Goal: Check status: Check status

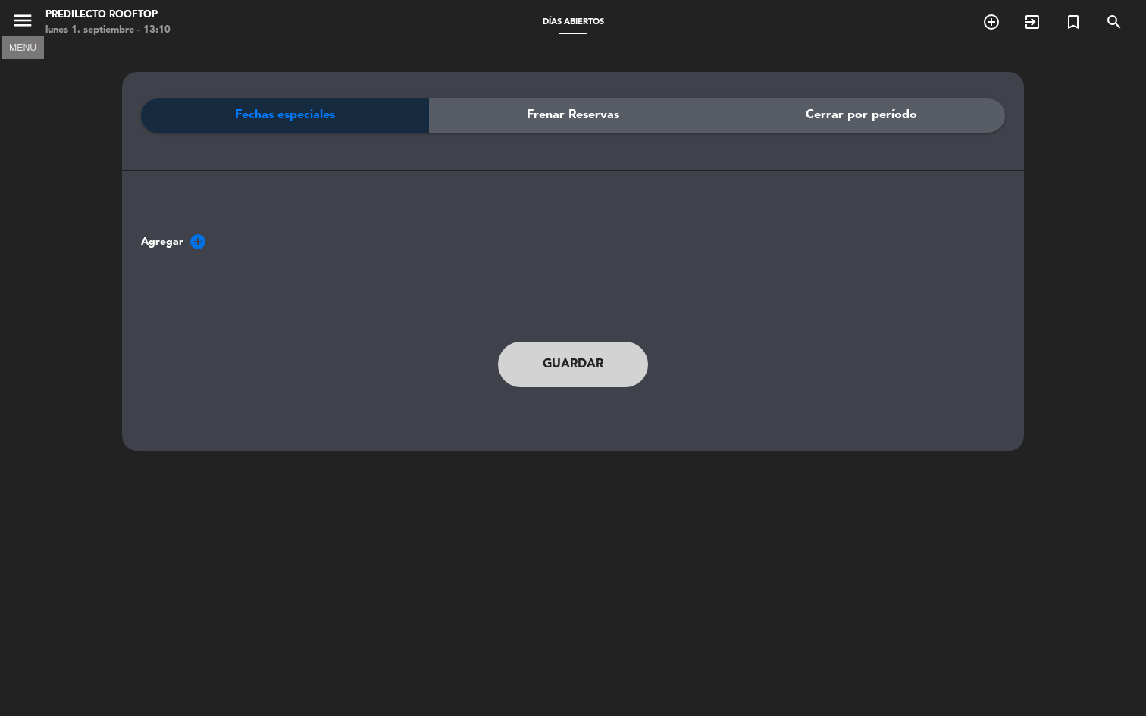
click at [30, 27] on icon "menu" at bounding box center [22, 20] width 23 height 23
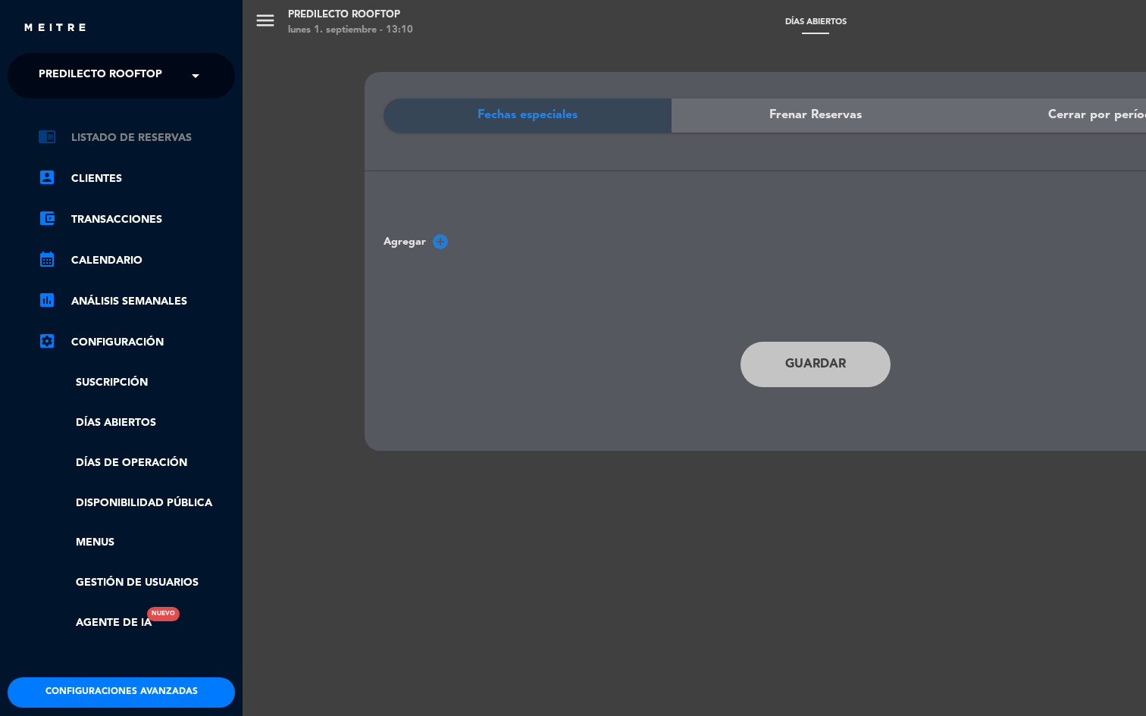
click at [145, 146] on link "chrome_reader_mode Listado de Reservas" at bounding box center [136, 138] width 197 height 18
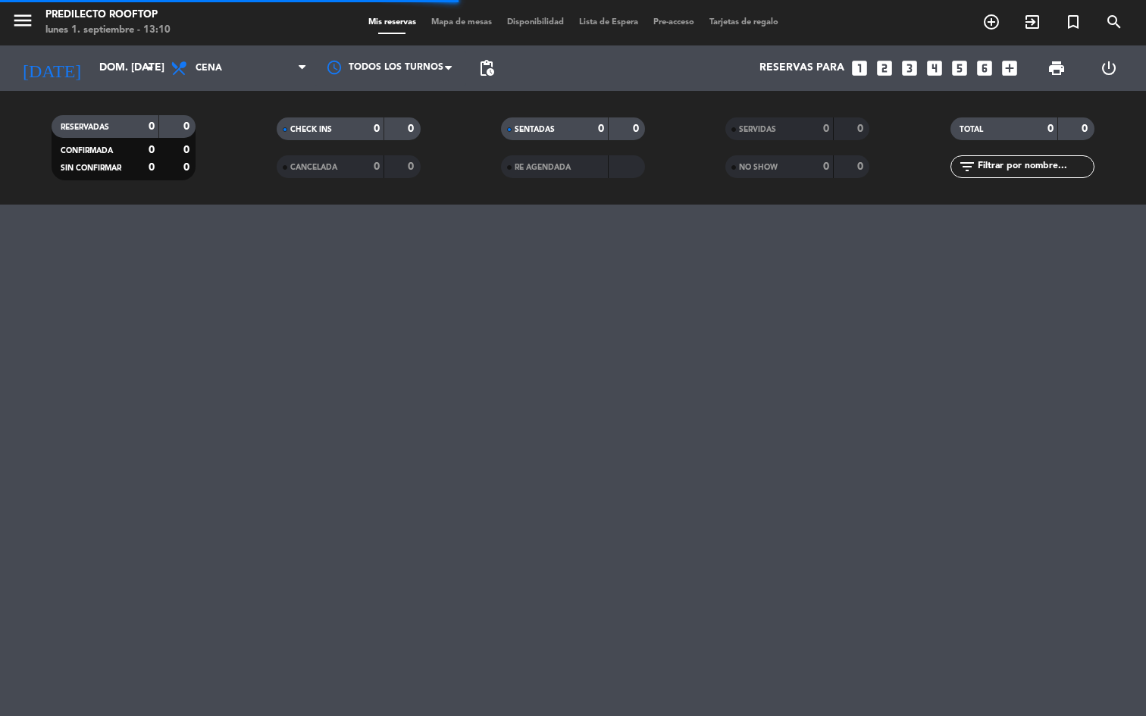
click at [461, 23] on span "Mapa de mesas" at bounding box center [462, 22] width 76 height 8
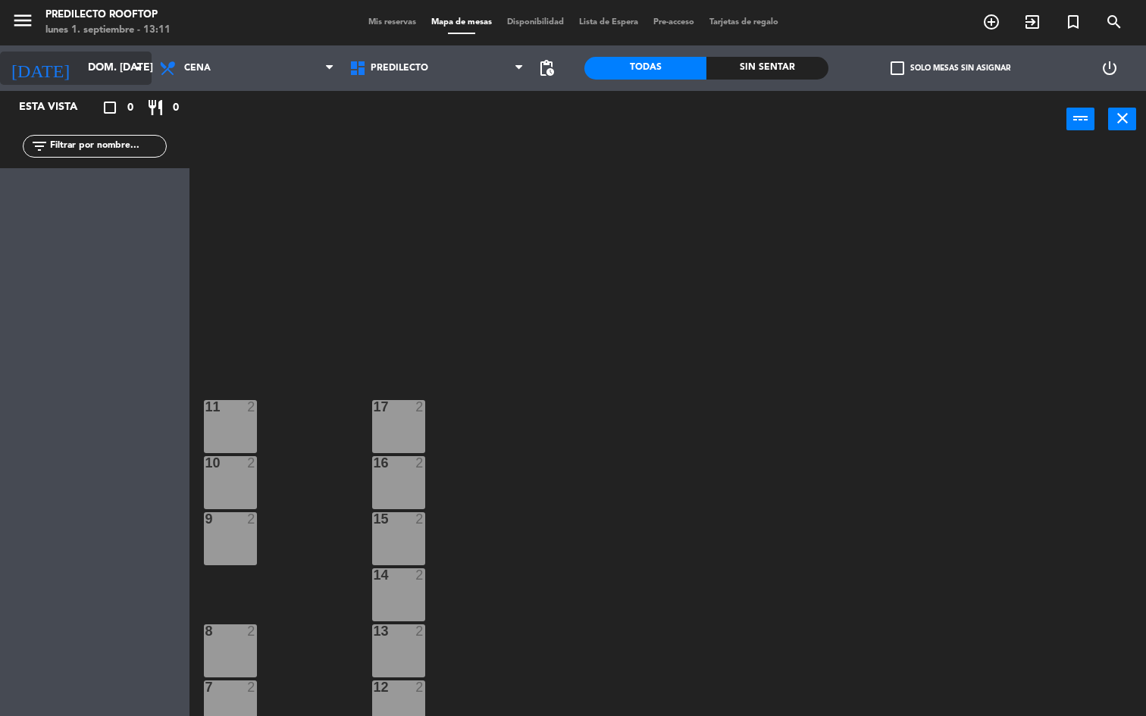
click at [80, 70] on input "dom. [DATE]" at bounding box center [152, 68] width 144 height 27
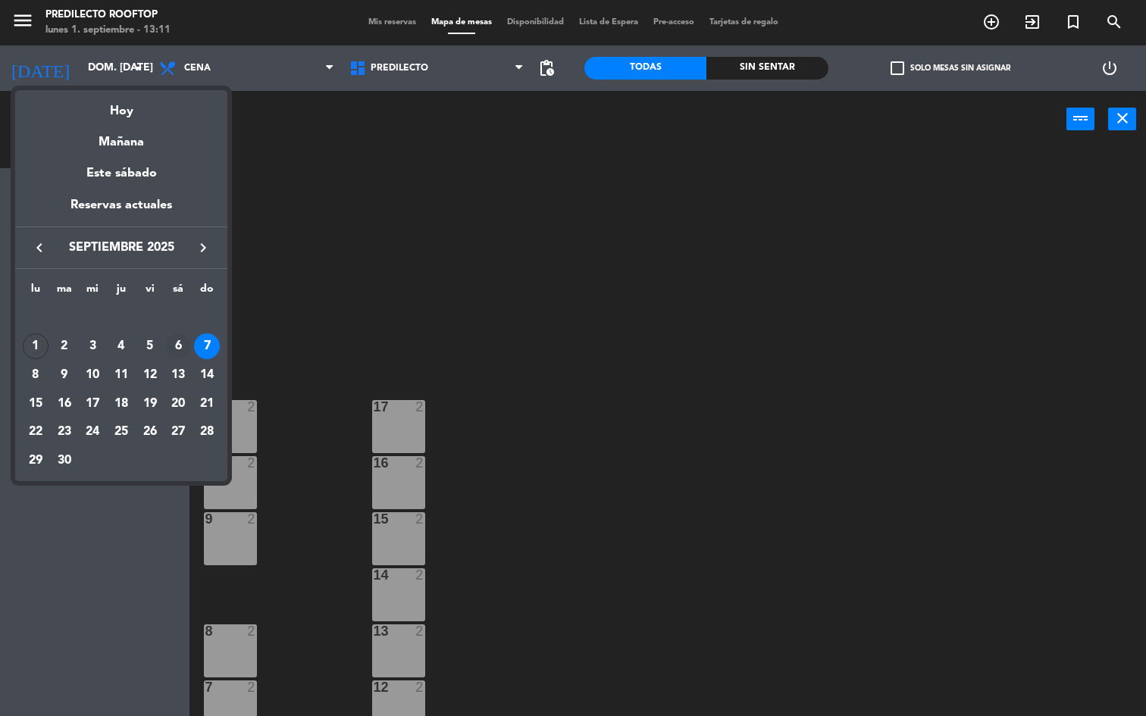
click at [176, 346] on div "6" at bounding box center [178, 346] width 26 height 26
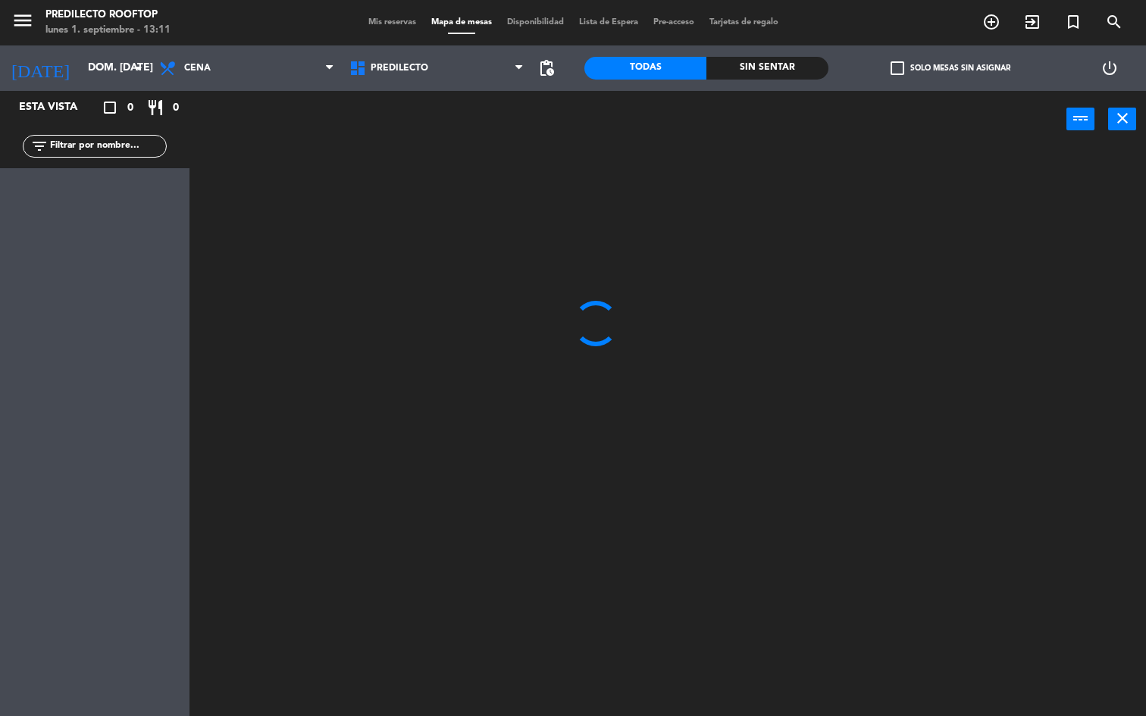
type input "sáb. [DATE]"
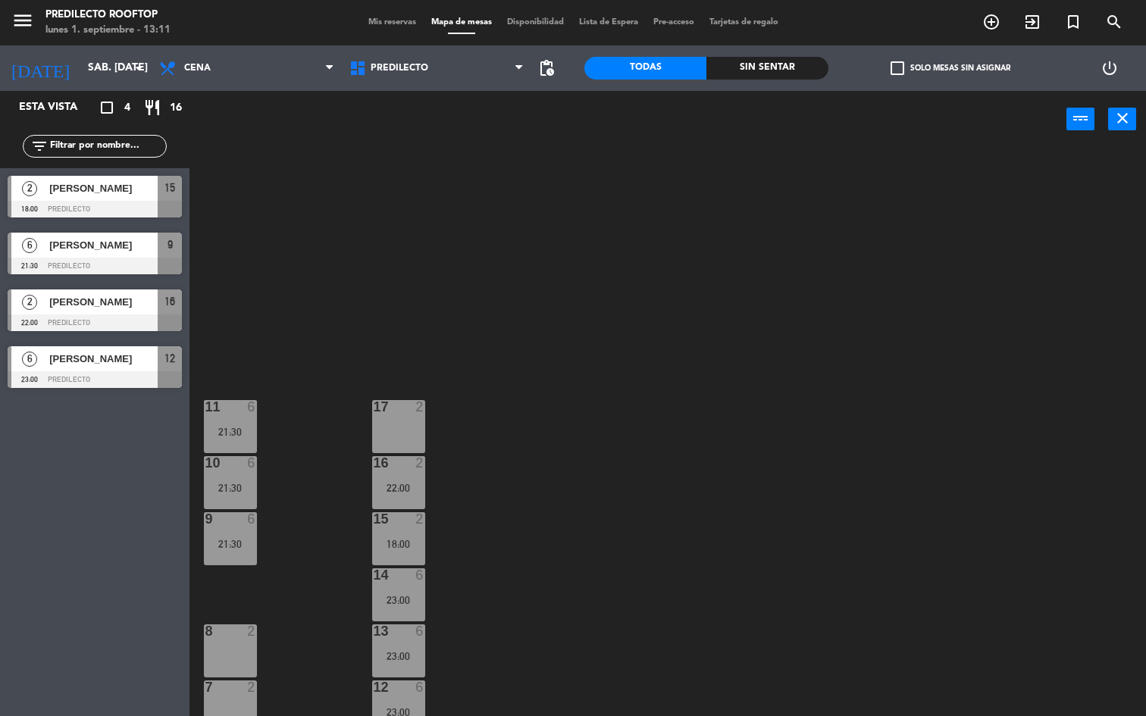
scroll to position [184, 0]
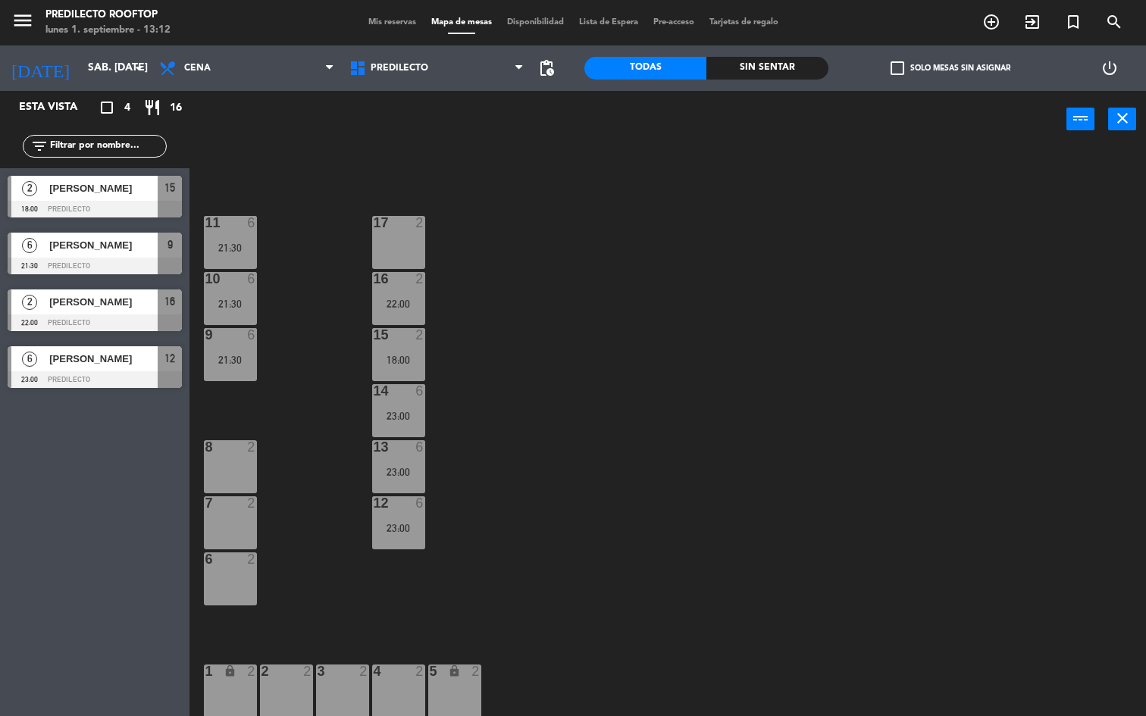
click at [403, 23] on span "Mis reservas" at bounding box center [392, 22] width 63 height 8
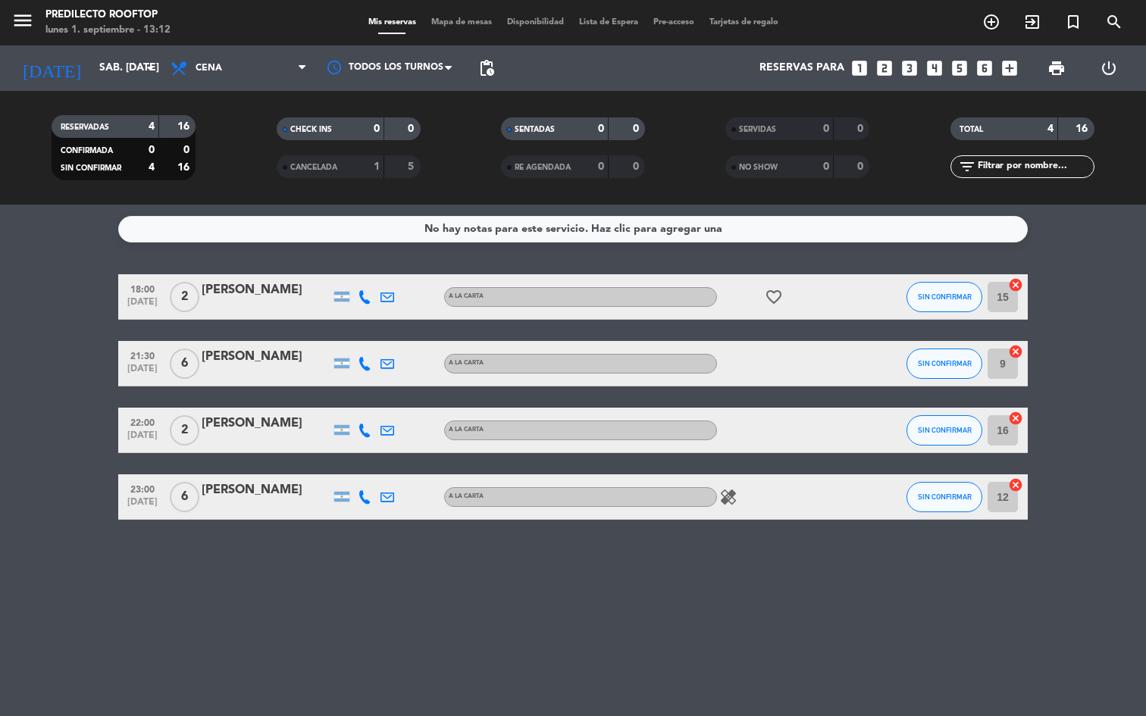
click at [725, 496] on icon "healing" at bounding box center [728, 497] width 18 height 18
click at [756, 553] on div "No hay notas para este servicio. Haz clic para agregar una 18:00 [DATE] 2 [PERS…" at bounding box center [573, 461] width 1146 height 512
click at [92, 61] on input "sáb. [DATE]" at bounding box center [164, 68] width 144 height 27
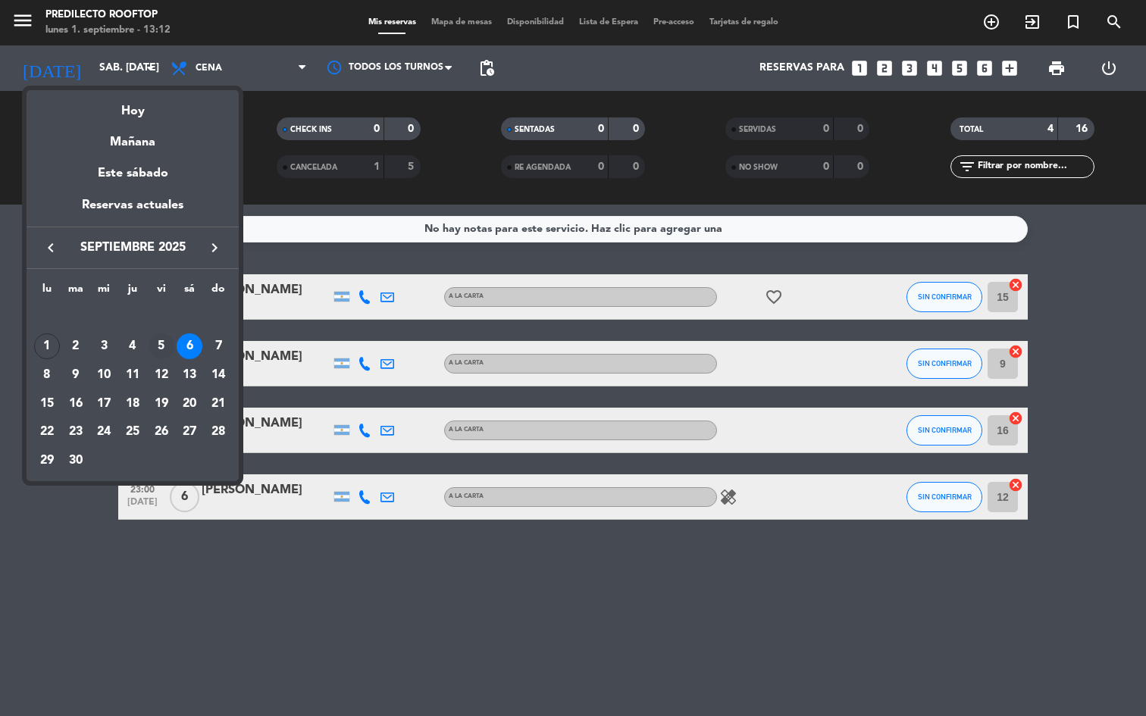
click at [161, 340] on div "5" at bounding box center [162, 346] width 26 height 26
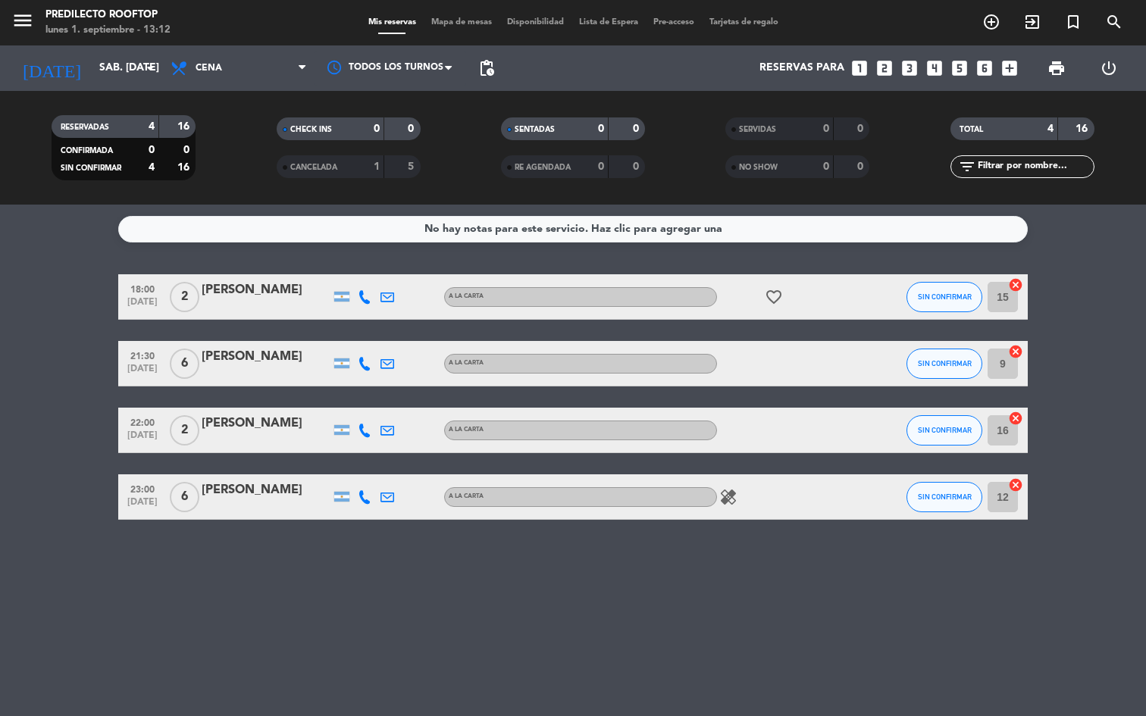
type input "vie. [DATE]"
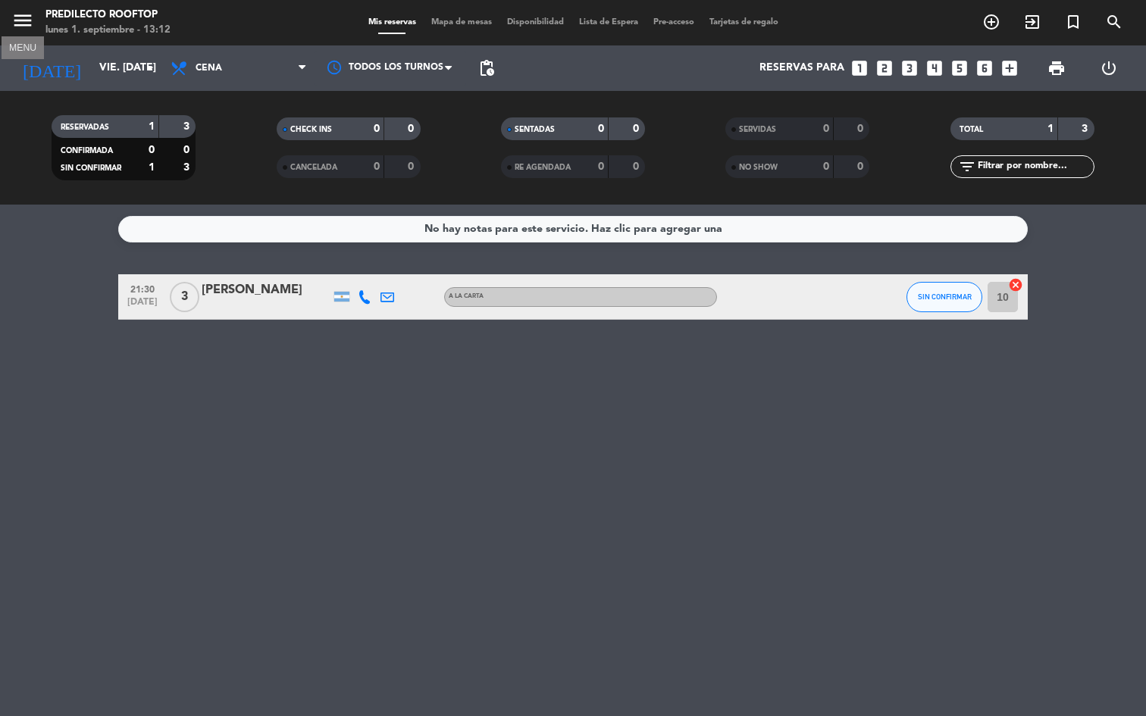
click at [17, 24] on icon "menu" at bounding box center [22, 20] width 23 height 23
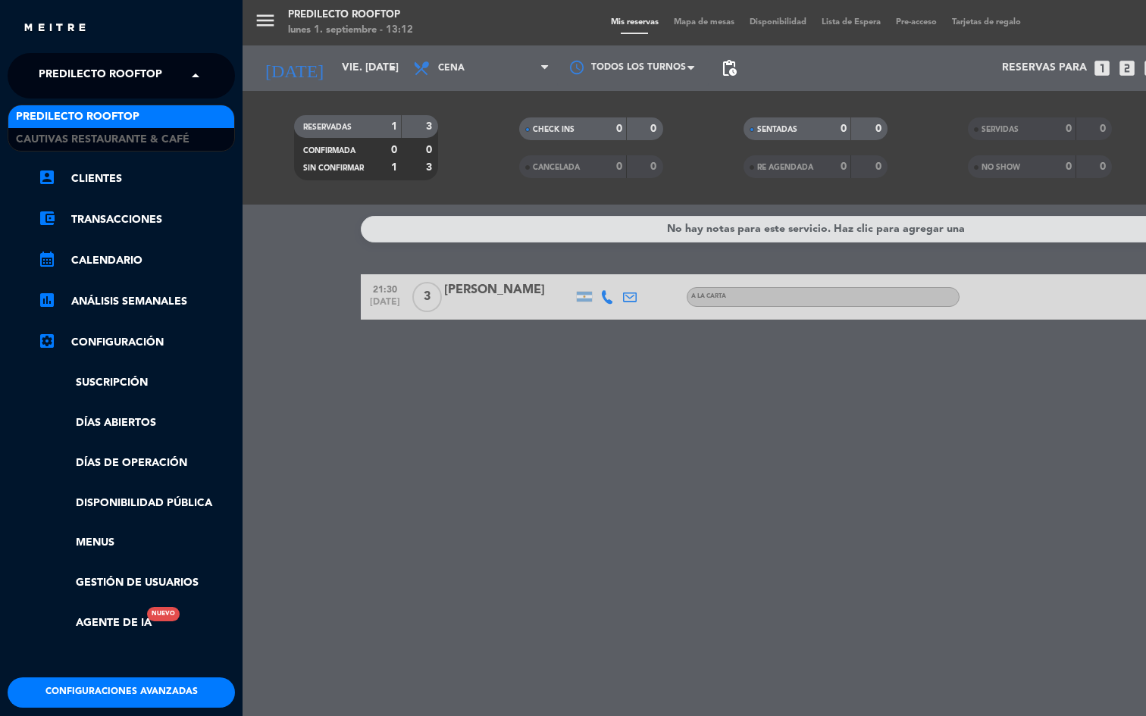
click at [92, 77] on span "Predilecto Rooftop" at bounding box center [101, 76] width 124 height 32
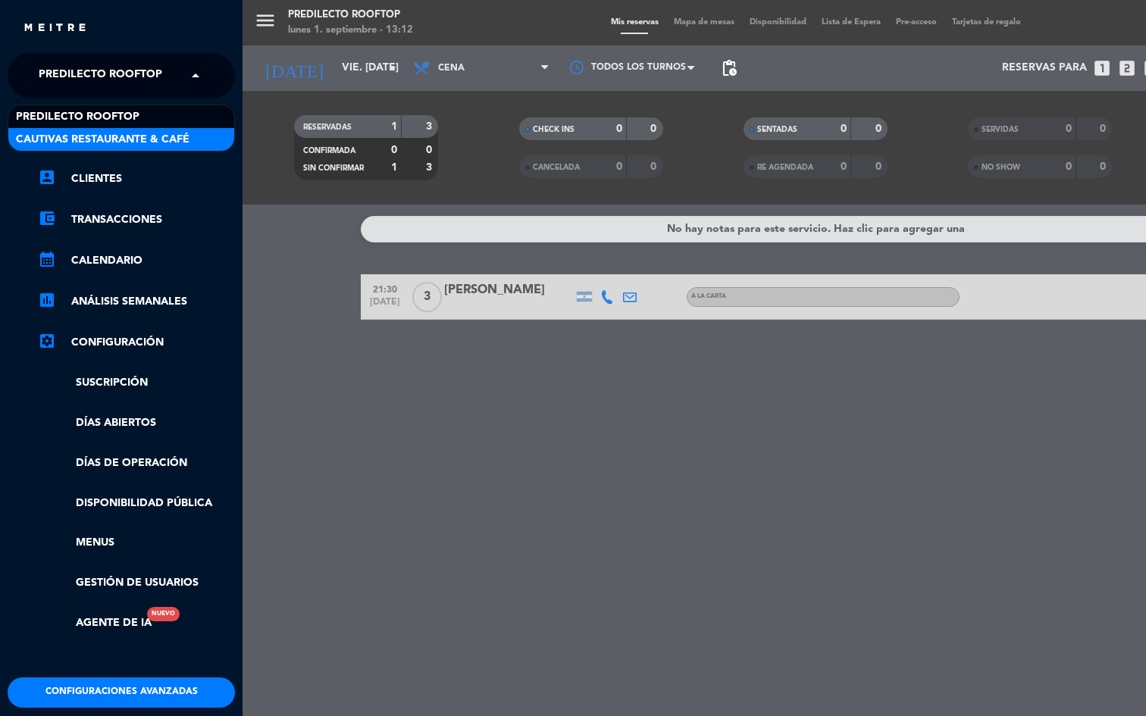
click at [132, 150] on div "Cautivas Restaurante & Café" at bounding box center [121, 139] width 226 height 23
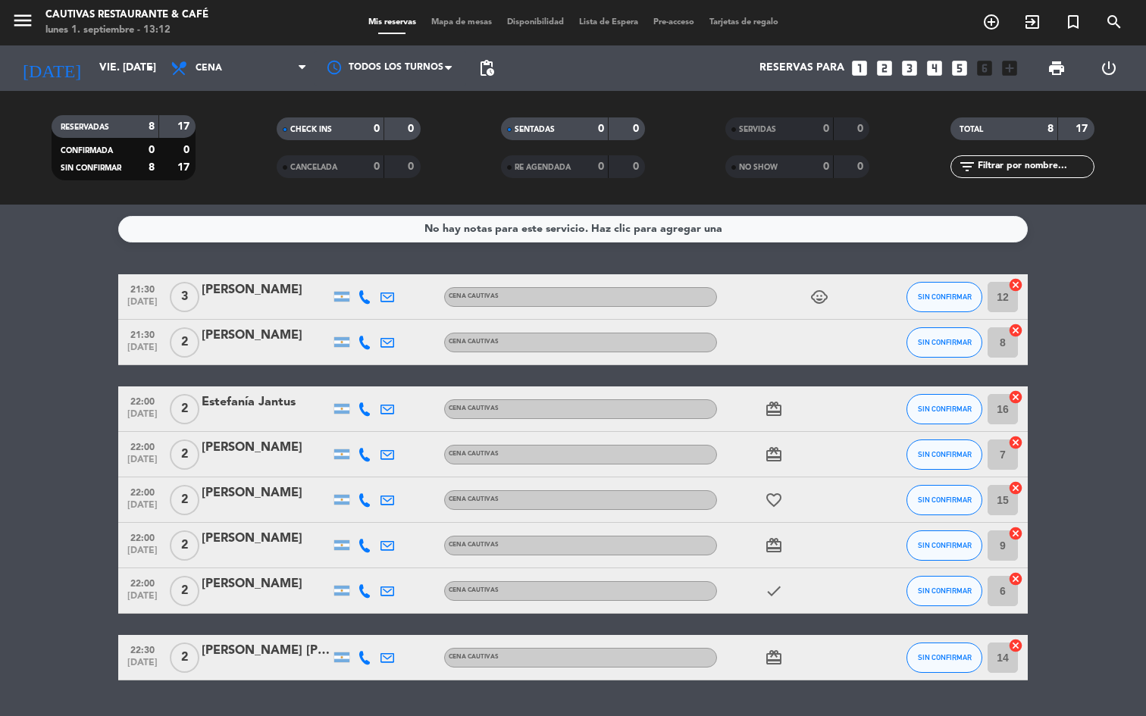
scroll to position [40, 0]
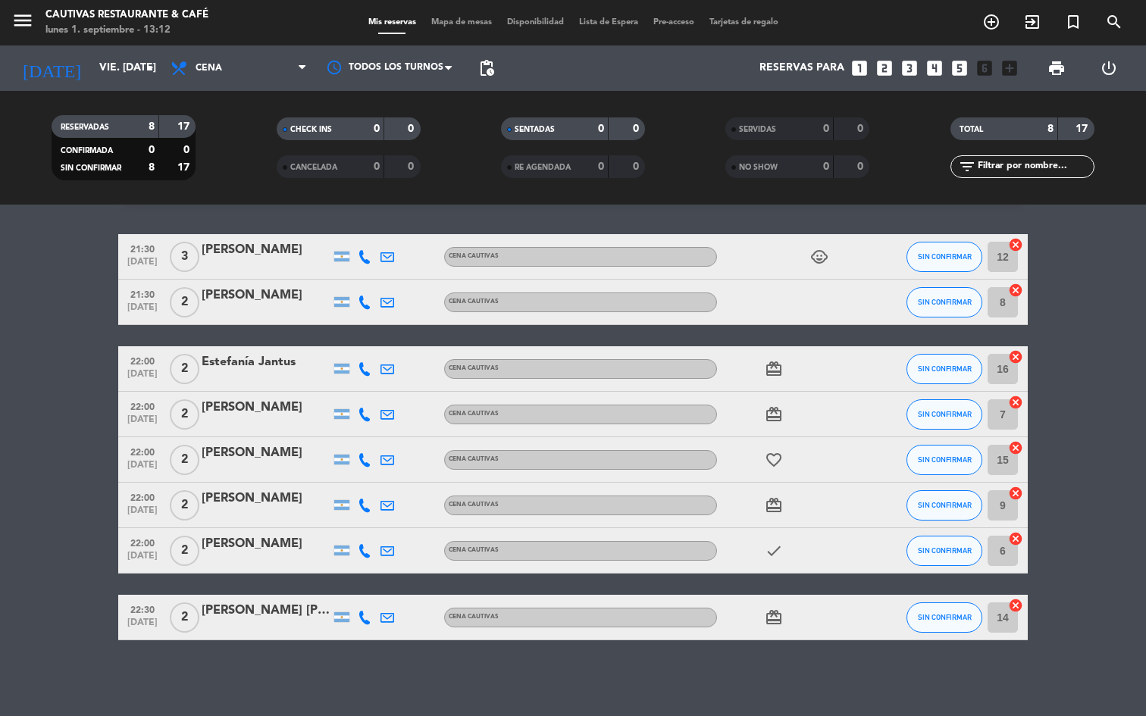
click at [782, 255] on div "child_care" at bounding box center [785, 256] width 136 height 45
click at [271, 255] on div "[PERSON_NAME]" at bounding box center [266, 250] width 129 height 20
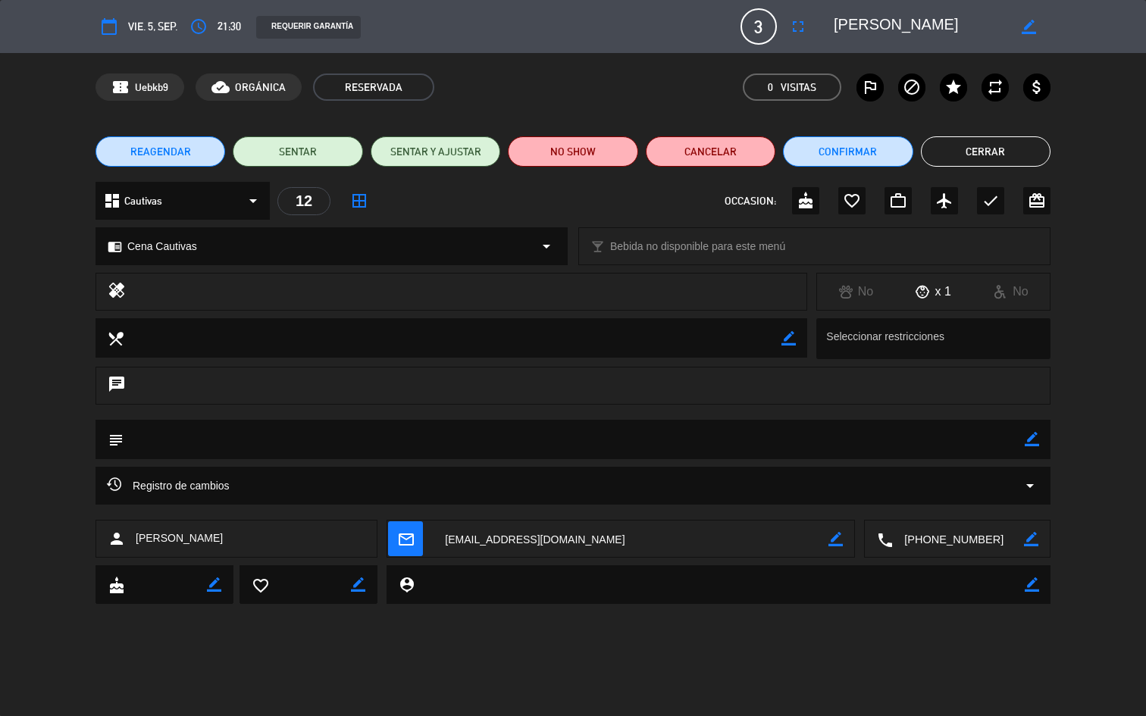
click at [382, 648] on div "calendar_today vie. 5, sep. access_time 21:30 REQUERIR GARANTÍA 3 [PERSON_NAME]…" at bounding box center [573, 358] width 1146 height 716
